Goal: Contribute content: Contribute content

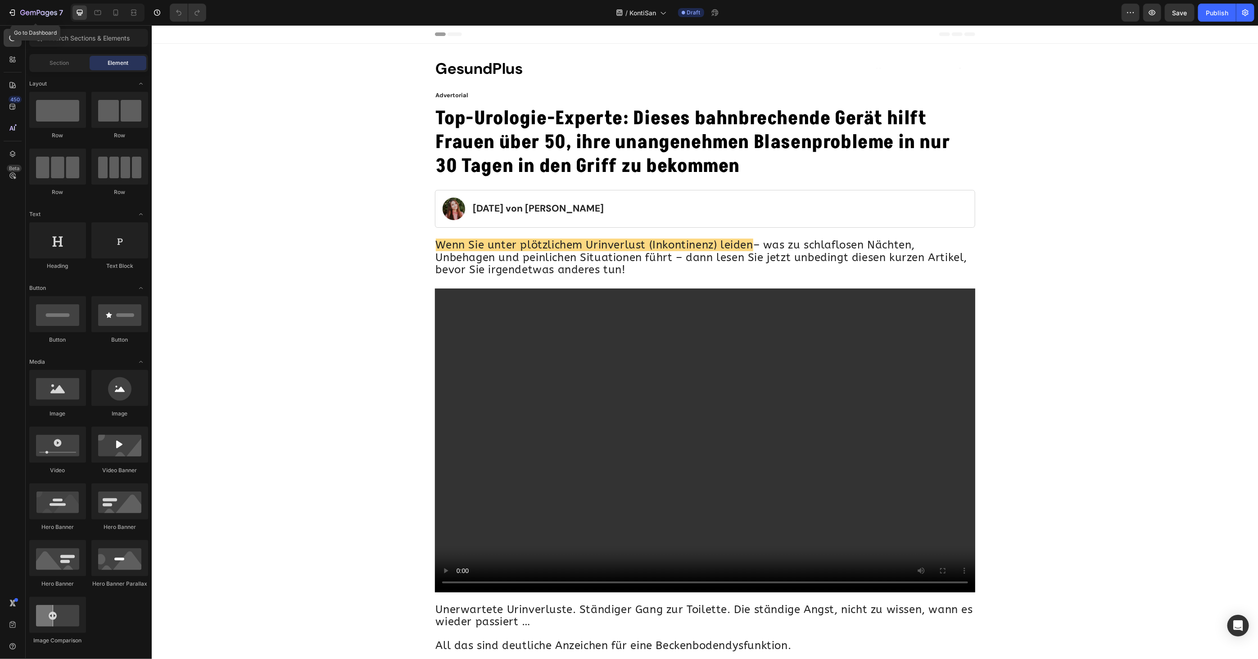
click at [9, 10] on icon "button" at bounding box center [12, 12] width 9 height 9
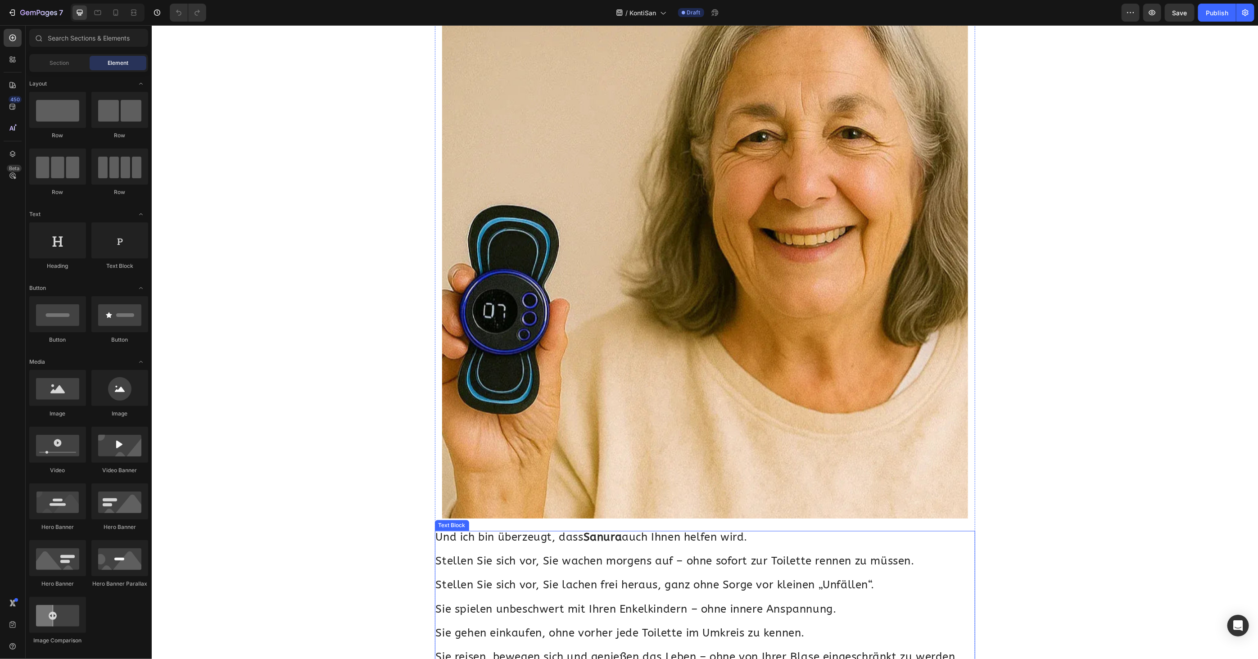
scroll to position [6941, 0]
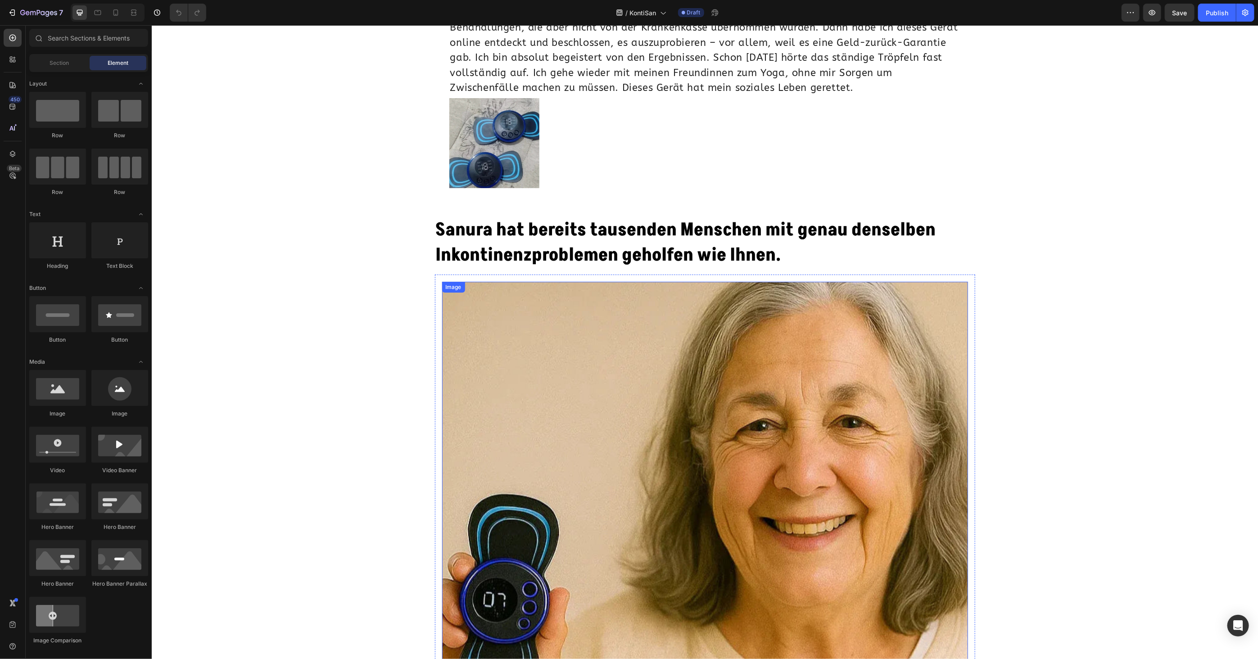
click at [615, 334] on img at bounding box center [705, 544] width 526 height 526
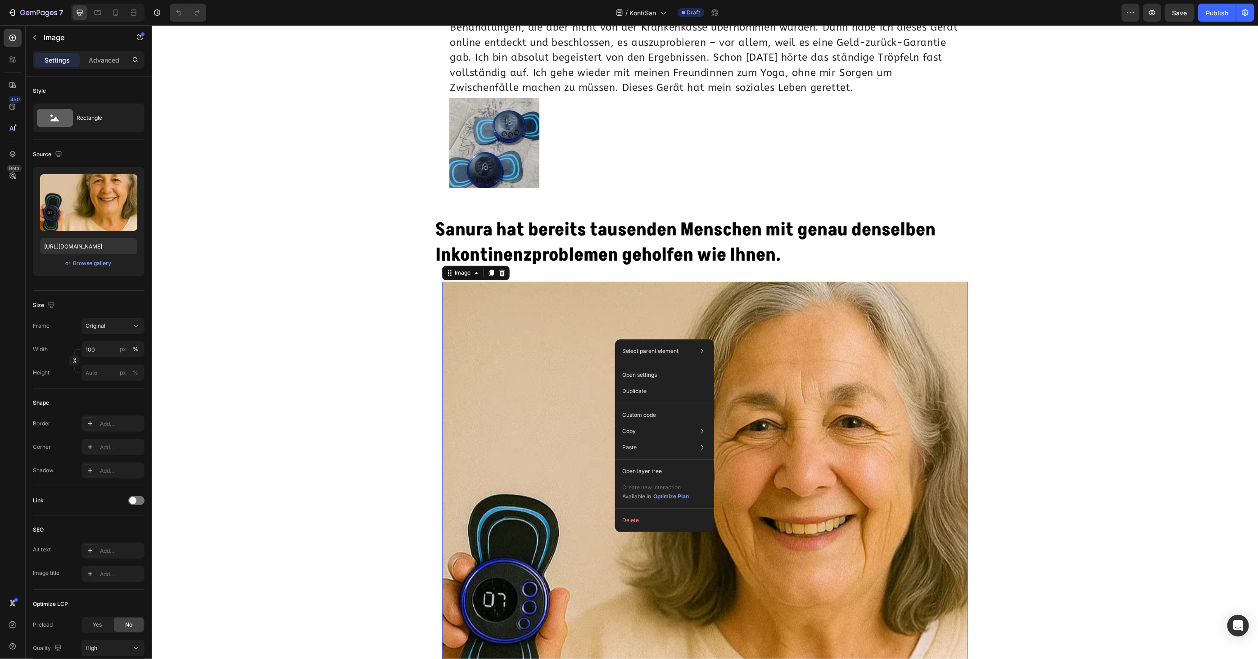
click at [845, 411] on img at bounding box center [705, 544] width 526 height 526
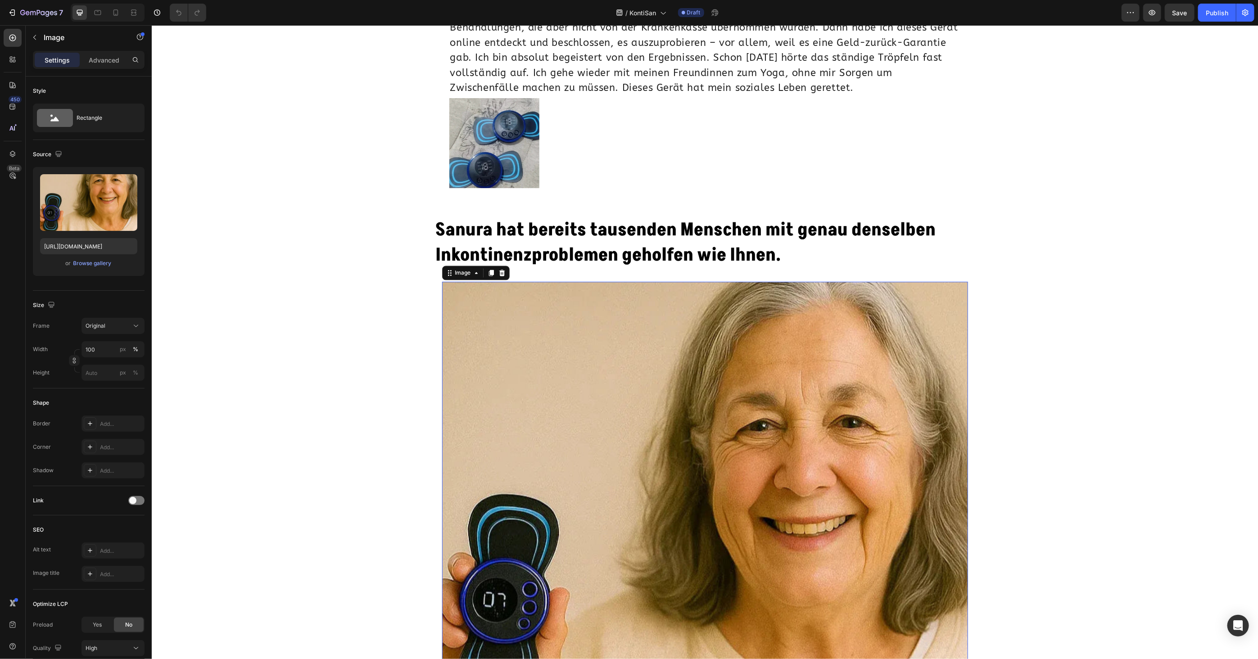
click at [793, 414] on img at bounding box center [705, 544] width 526 height 526
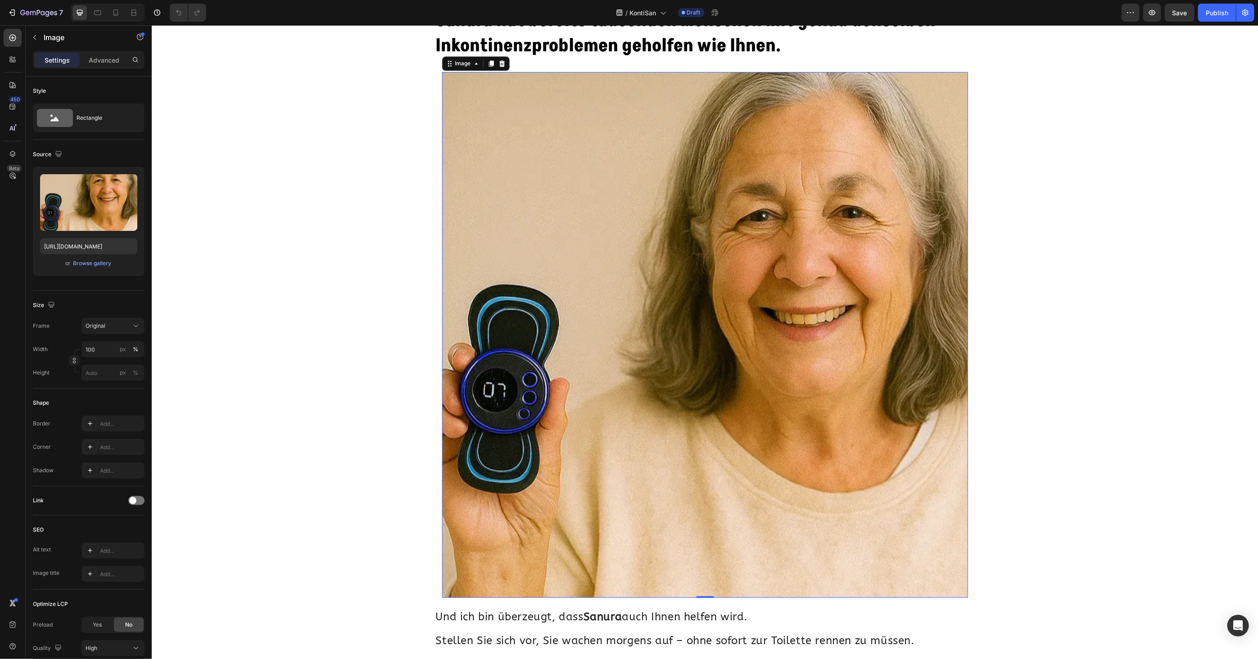
scroll to position [7141, 0]
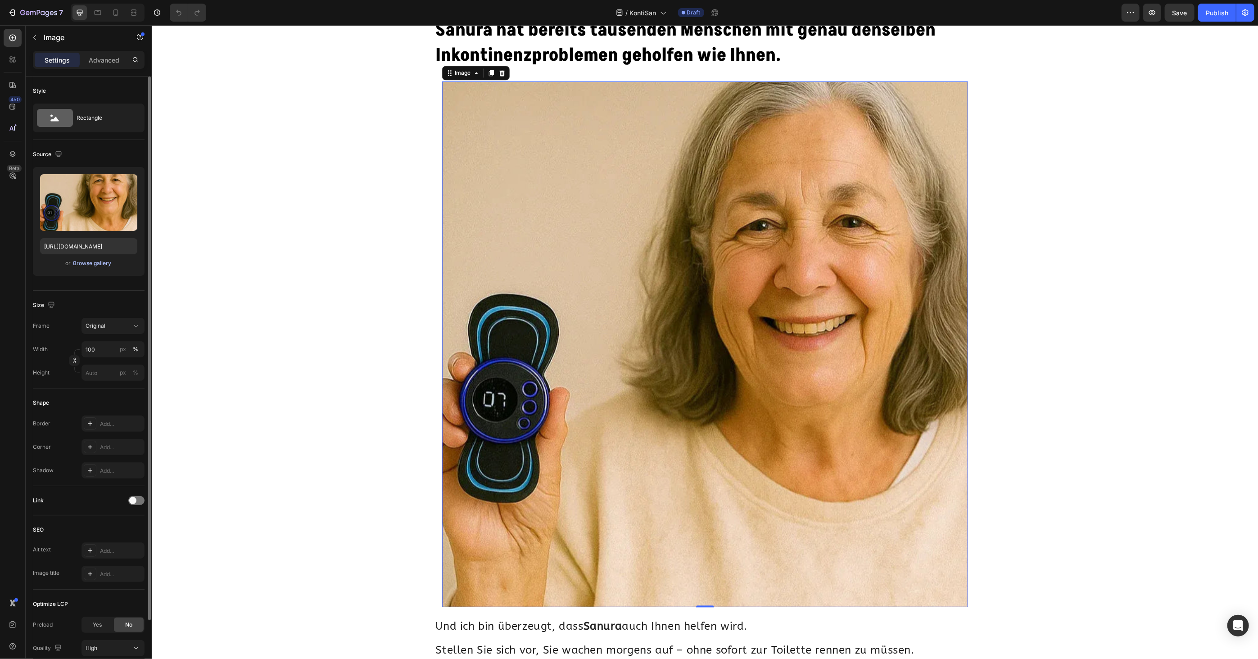
click at [103, 267] on div "Browse gallery" at bounding box center [92, 263] width 38 height 8
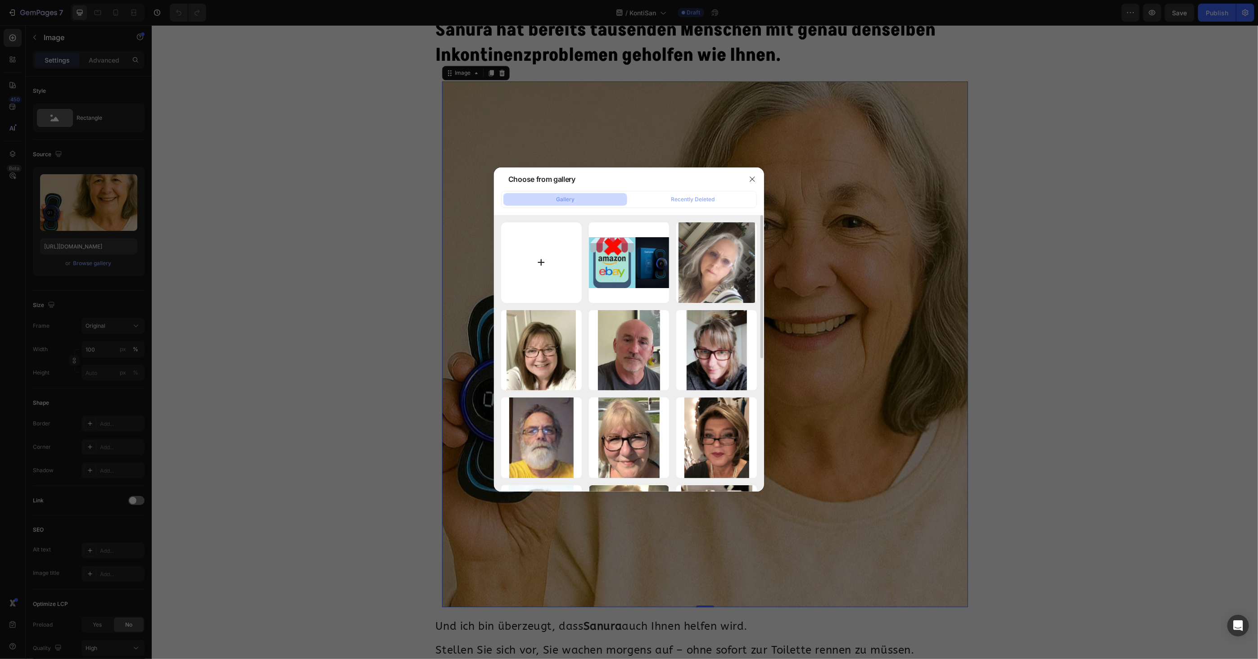
click at [541, 269] on input "file" at bounding box center [541, 262] width 81 height 81
type input "C:\fakepath\Design ohne Titel (47).png"
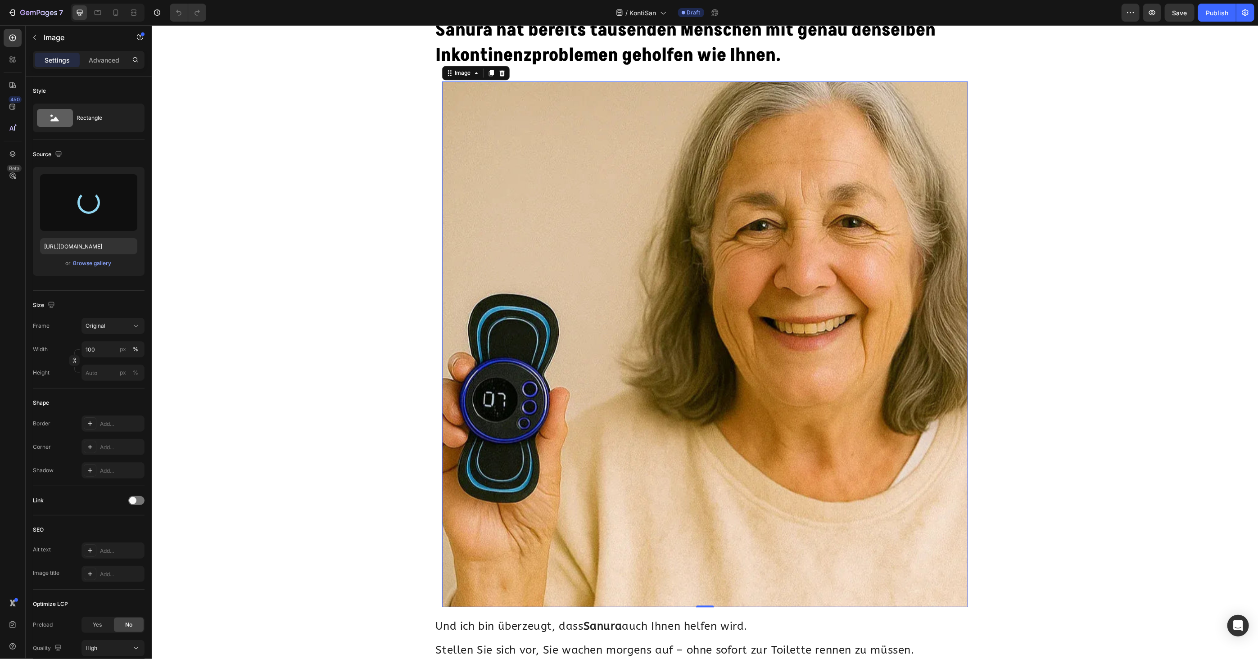
type input "[URL][DOMAIN_NAME]"
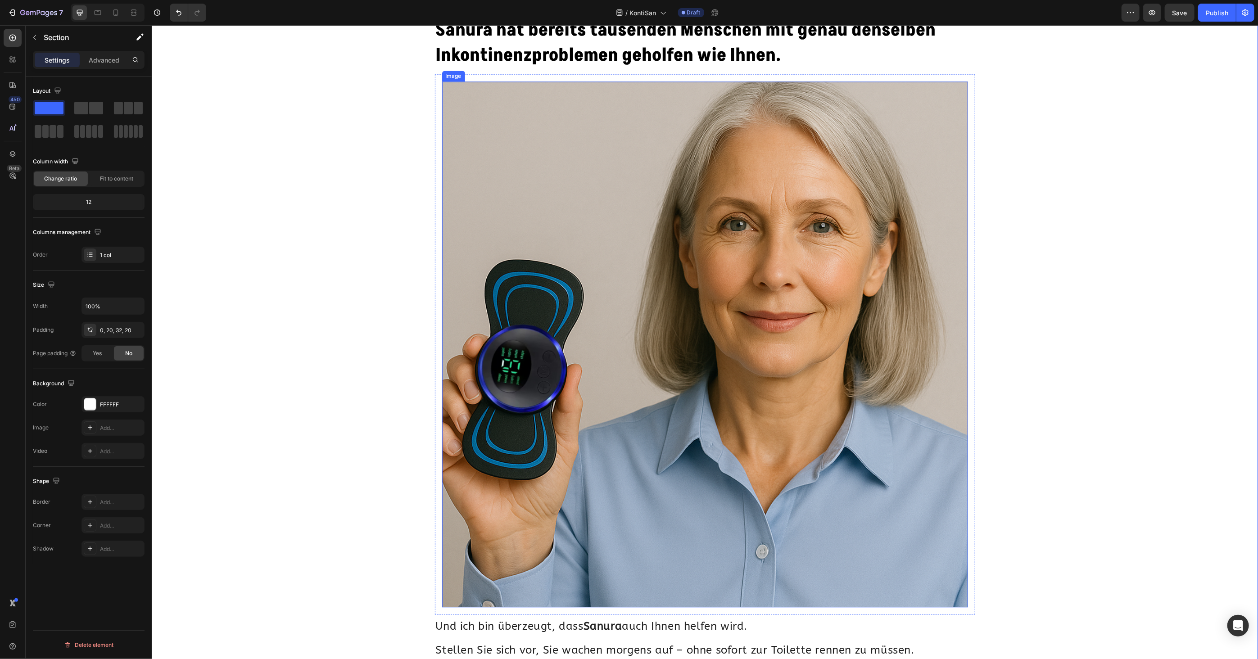
scroll to position [6891, 0]
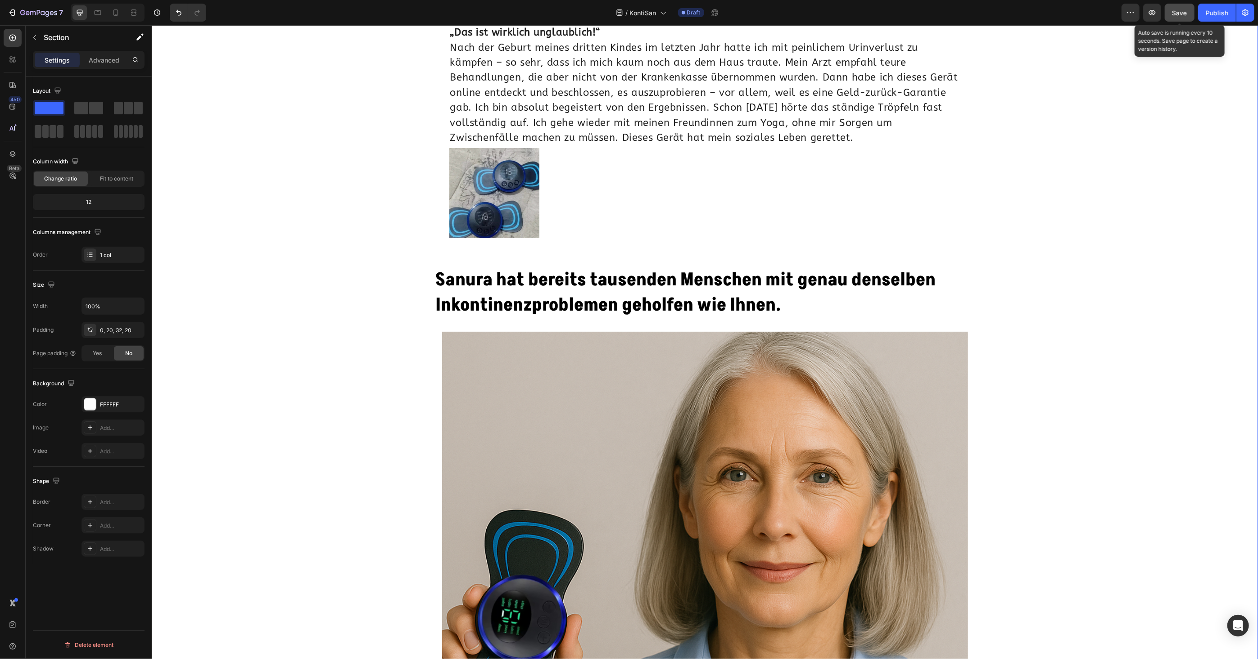
click at [1174, 15] on span "Save" at bounding box center [1179, 13] width 15 height 8
click at [16, 10] on icon "button" at bounding box center [12, 12] width 9 height 9
